Goal: Task Accomplishment & Management: Complete application form

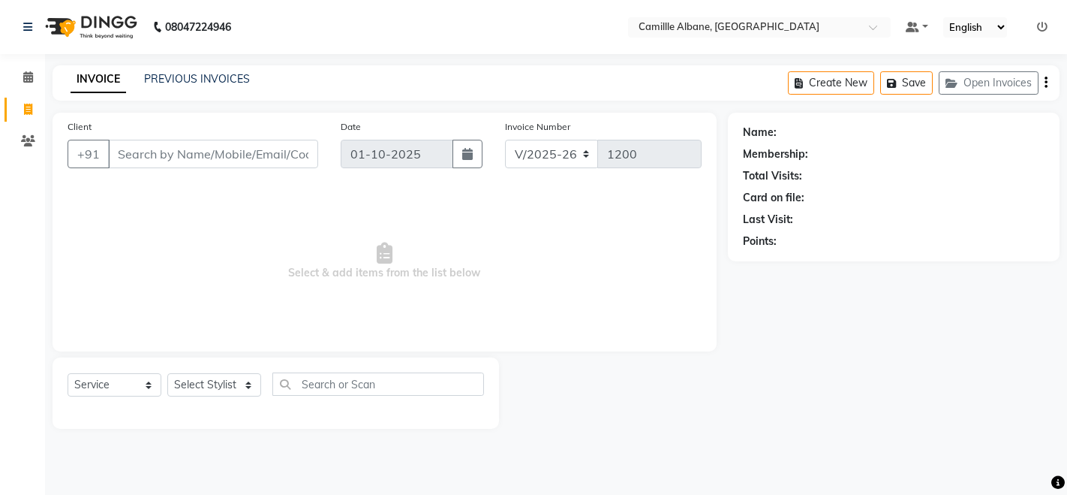
select select "7025"
select select "service"
click at [277, 159] on input "Client" at bounding box center [213, 154] width 210 height 29
click at [226, 392] on select "Select Stylist Admin Danish Dr, [PERSON_NAME] K T [PERSON_NAME] [PERSON_NAME]" at bounding box center [214, 384] width 94 height 23
select select "57811"
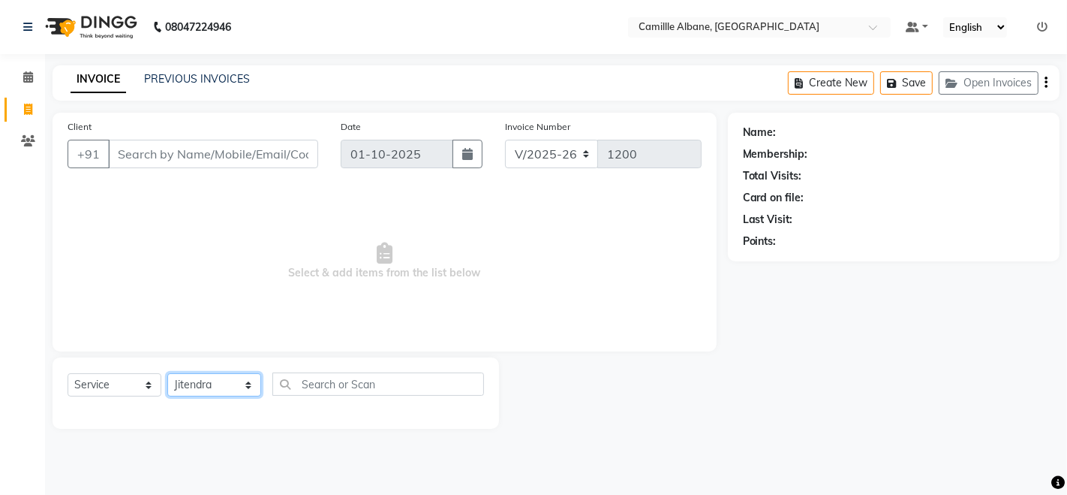
click at [167, 373] on select "Select Stylist Admin Danish Dr, [PERSON_NAME] K T [PERSON_NAME] [PERSON_NAME]" at bounding box center [214, 384] width 94 height 23
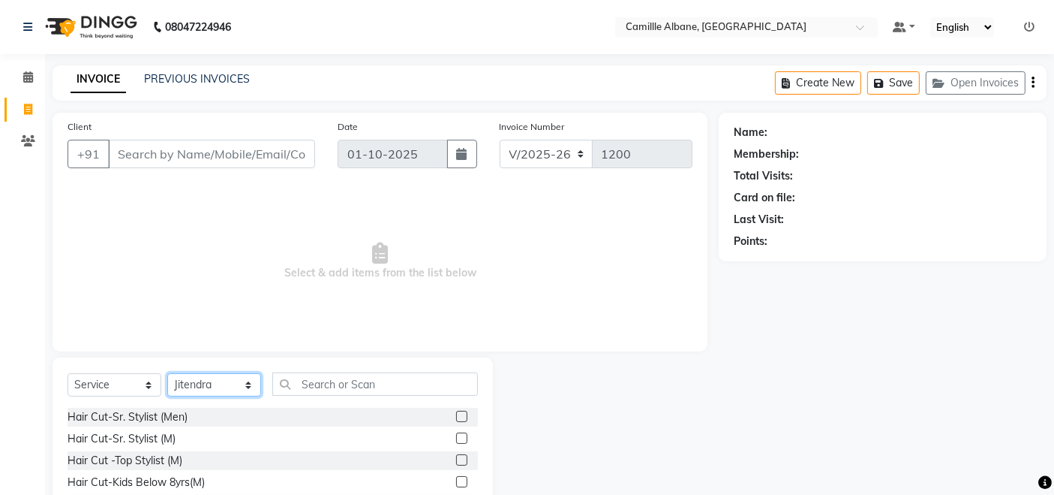
scroll to position [106, 0]
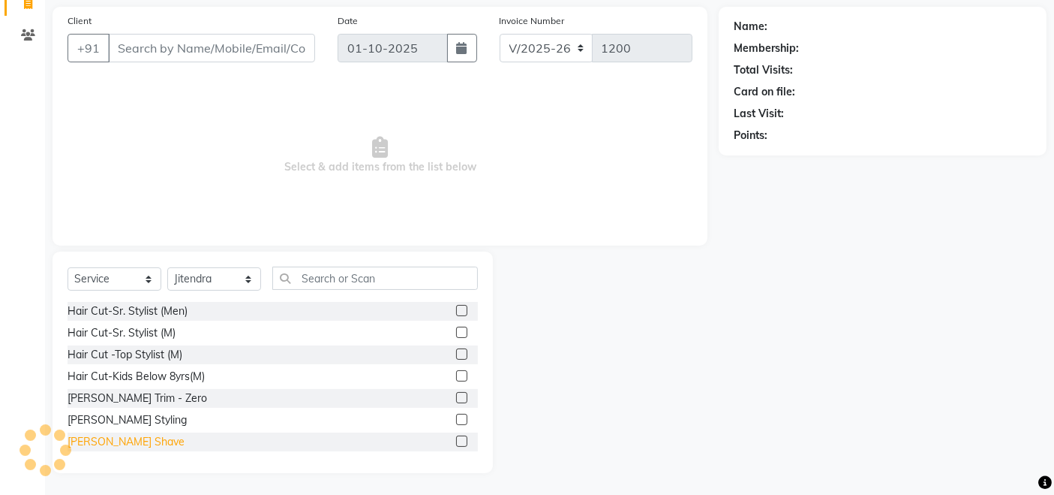
click at [71, 443] on div "[PERSON_NAME] Shave" at bounding box center [126, 442] width 117 height 16
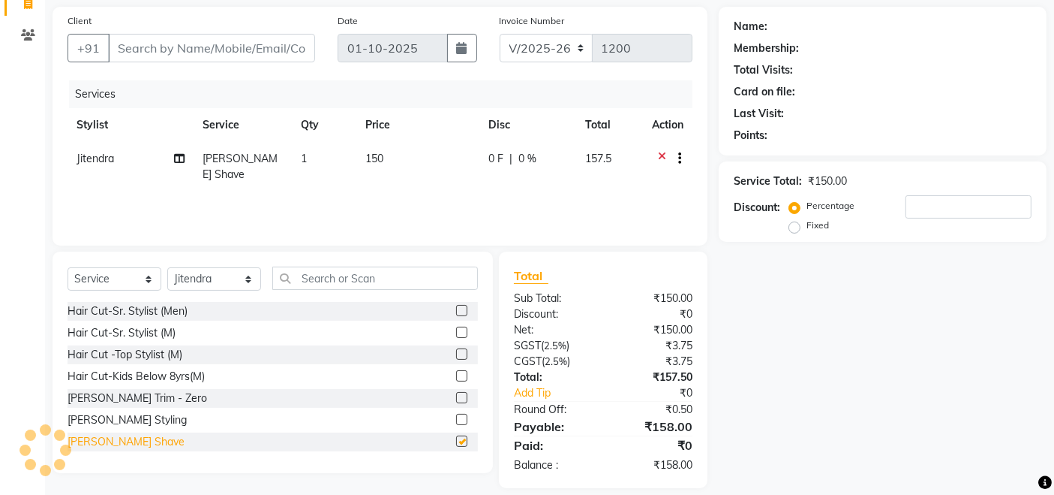
checkbox input "false"
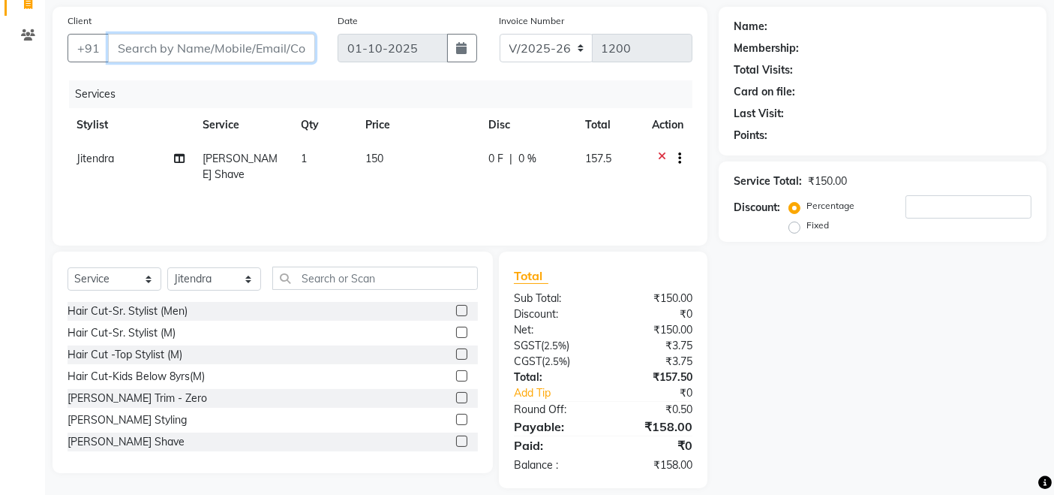
click at [206, 48] on input "Client" at bounding box center [211, 48] width 207 height 29
click at [194, 50] on input "Client" at bounding box center [211, 48] width 207 height 29
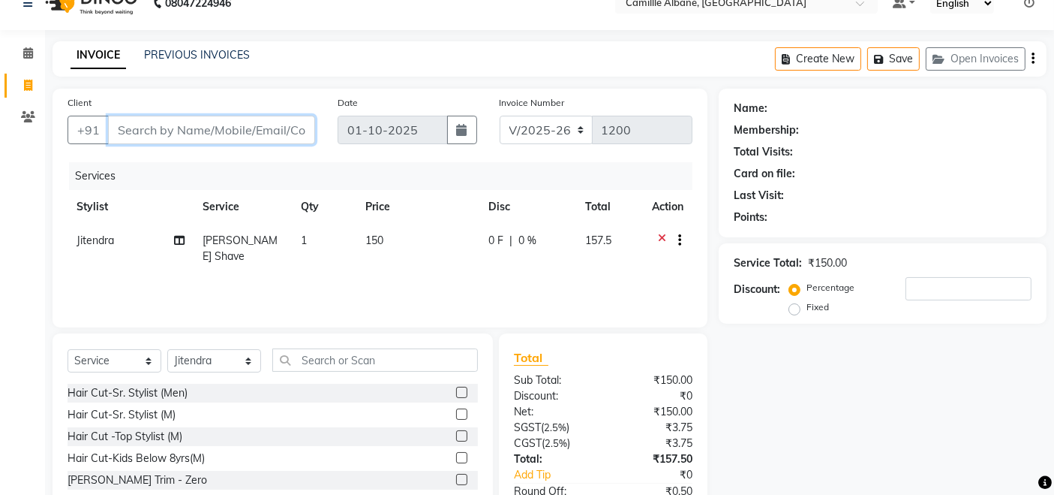
scroll to position [0, 0]
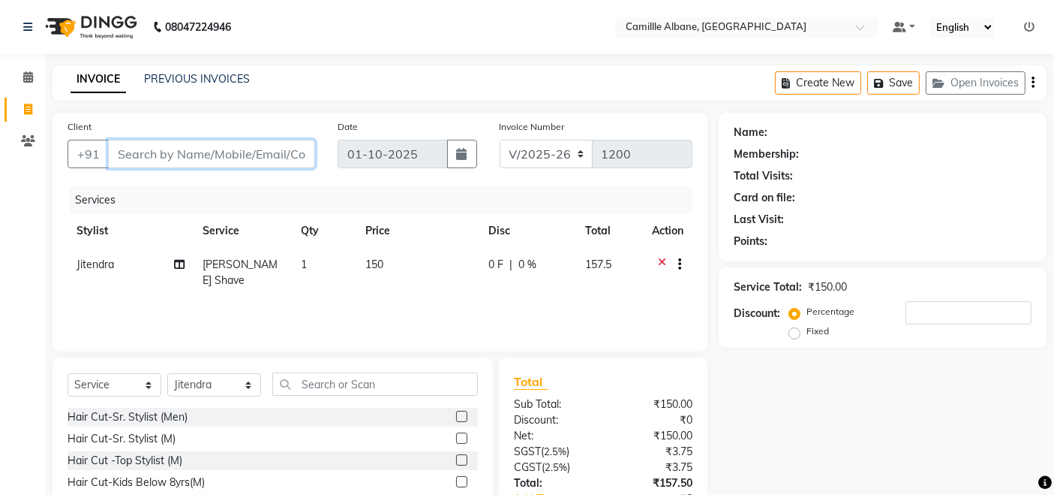
click at [255, 153] on input "Client" at bounding box center [211, 154] width 207 height 29
type input "9"
type input "0"
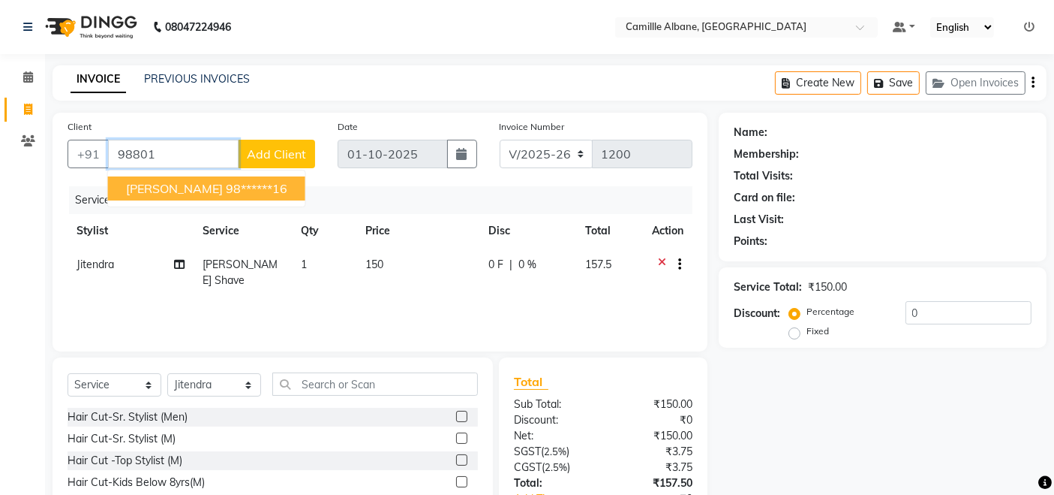
click at [226, 182] on ngb-highlight "98******16" at bounding box center [257, 188] width 62 height 15
type input "98******16"
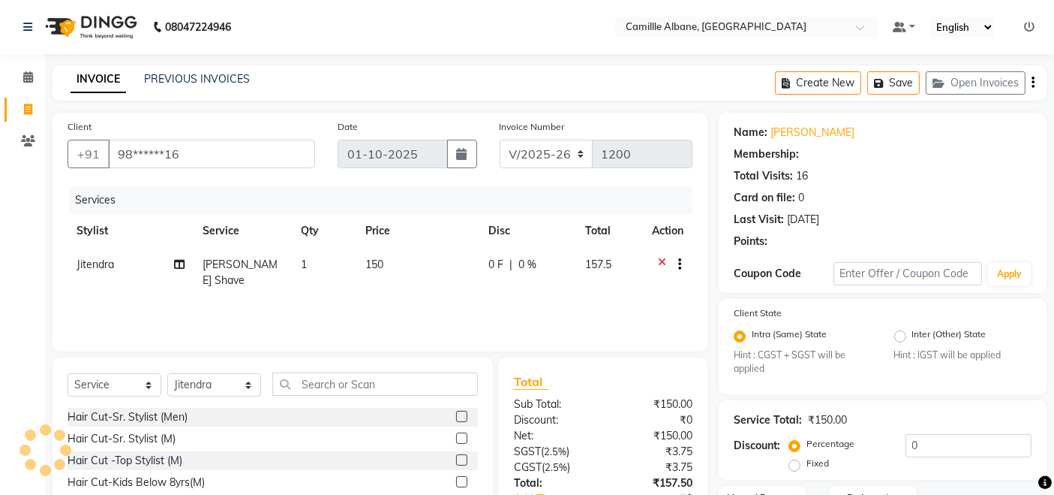
select select "1: Object"
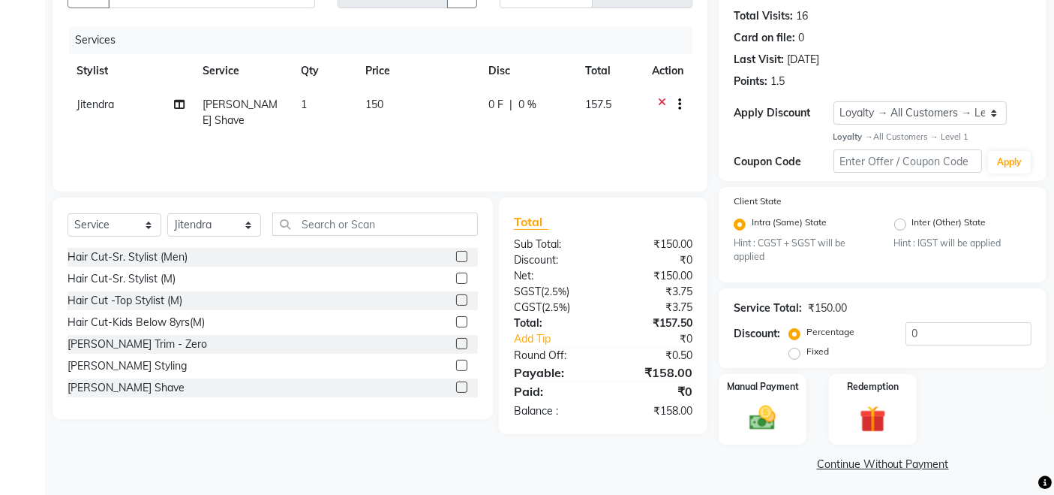
scroll to position [163, 0]
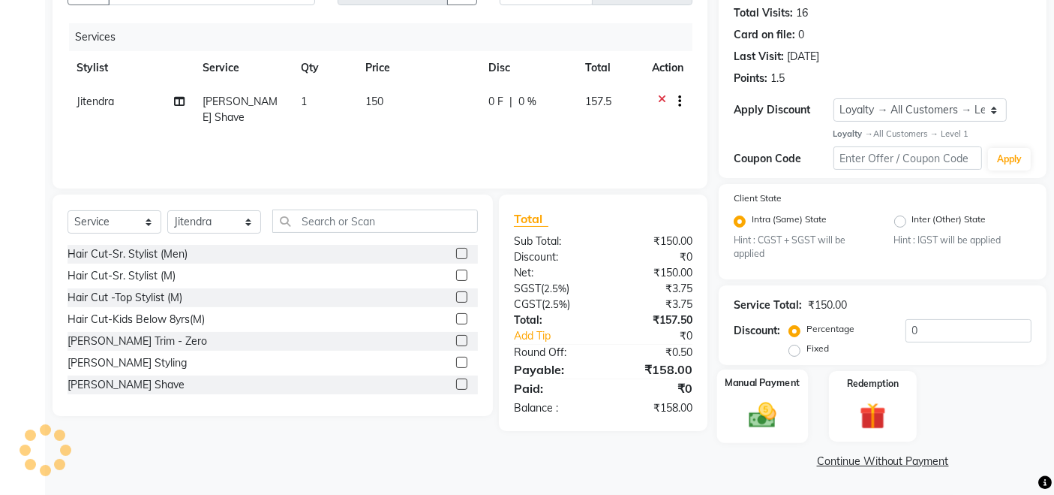
click at [765, 405] on img at bounding box center [763, 415] width 45 height 32
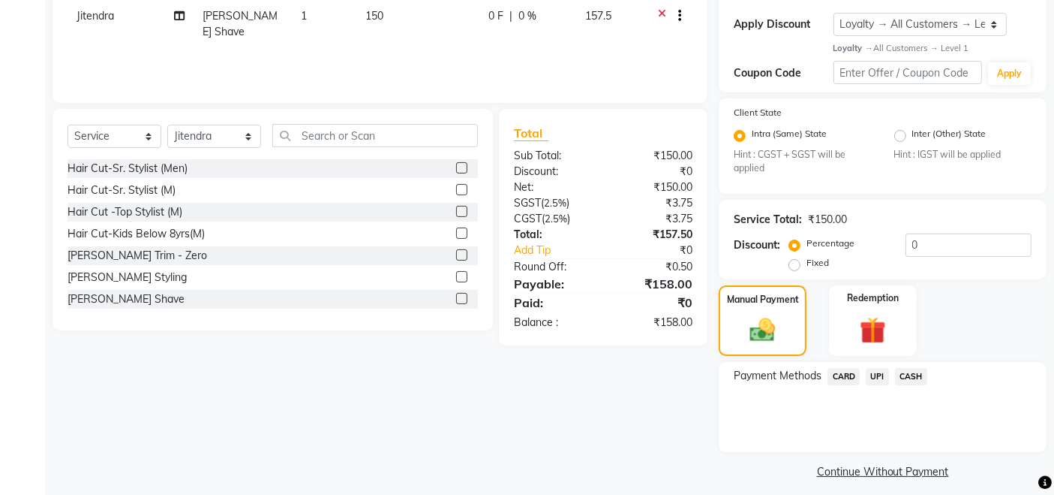
scroll to position [258, 0]
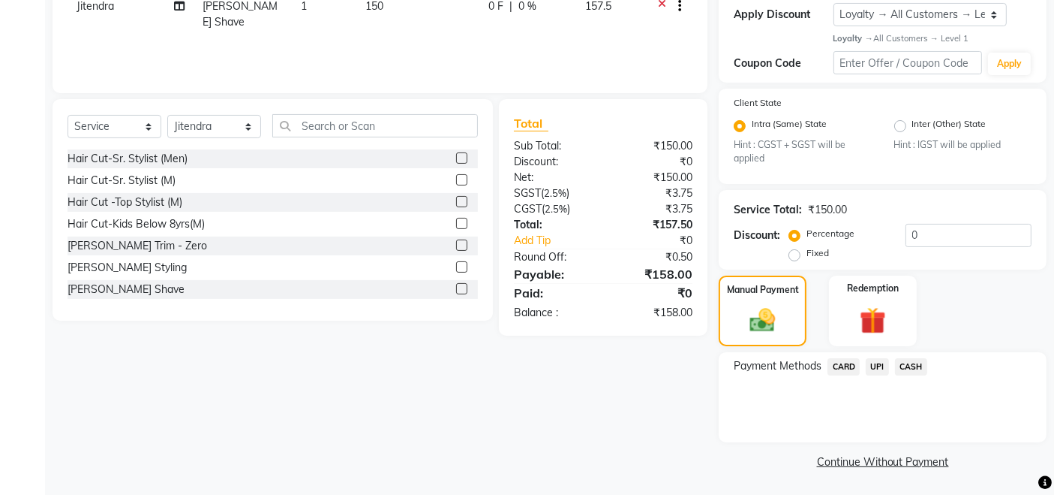
click at [876, 361] on span "UPI" at bounding box center [877, 366] width 23 height 17
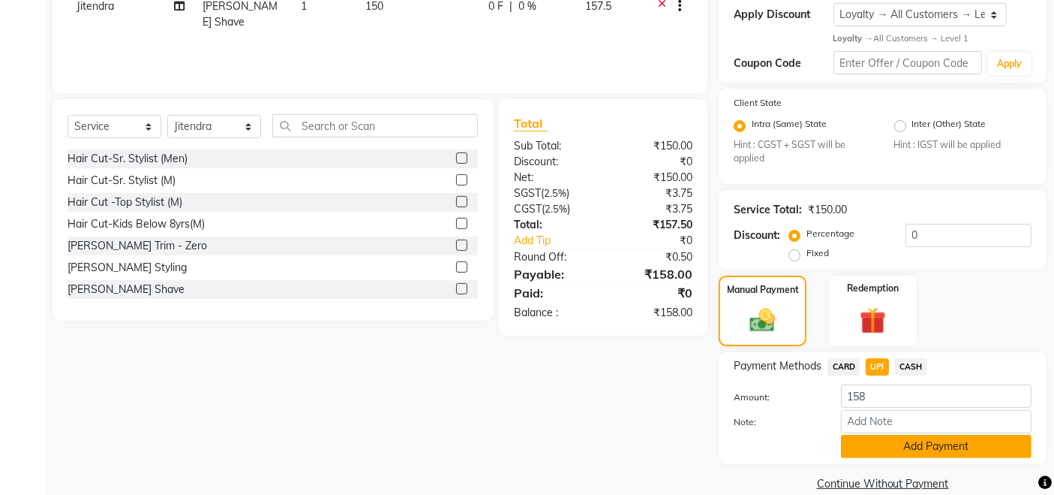
click at [931, 447] on button "Add Payment" at bounding box center [936, 445] width 191 height 23
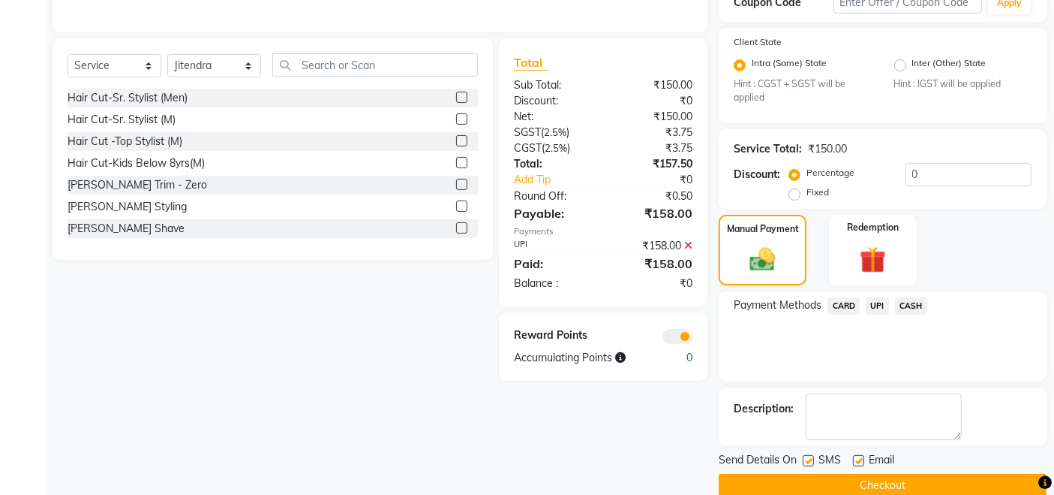
scroll to position [342, 0]
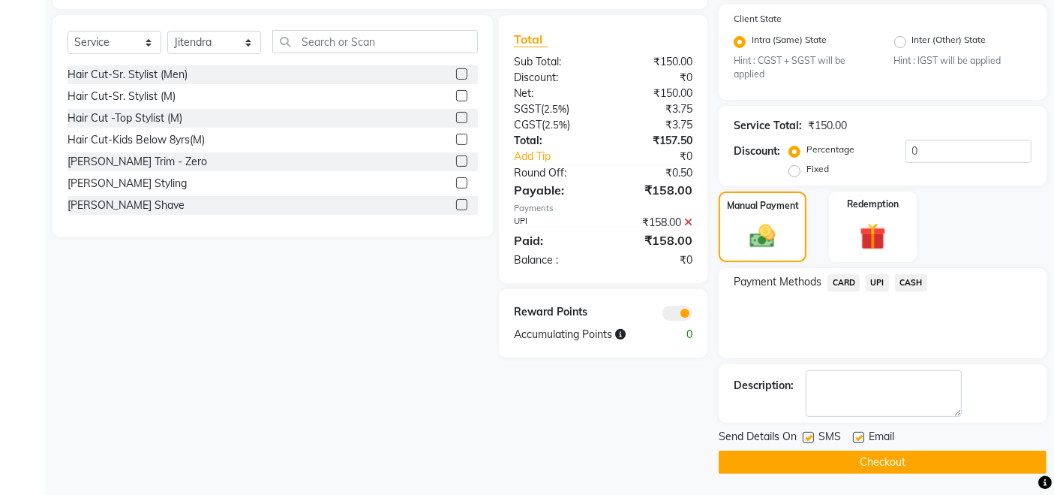
click at [876, 460] on button "Checkout" at bounding box center [883, 461] width 328 height 23
